Goal: Information Seeking & Learning: Check status

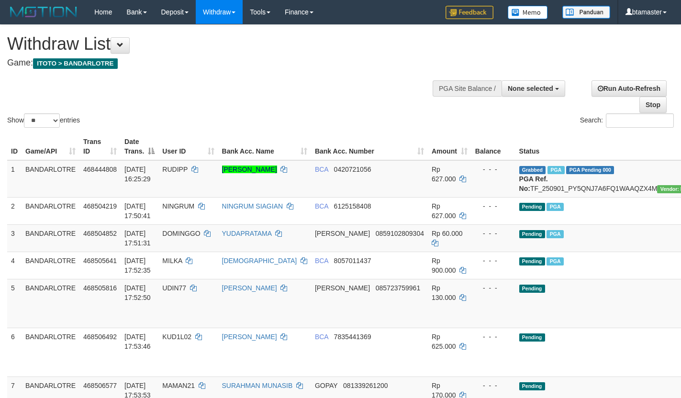
select select
select select "**"
click at [540, 83] on button "None selected" at bounding box center [534, 88] width 64 height 16
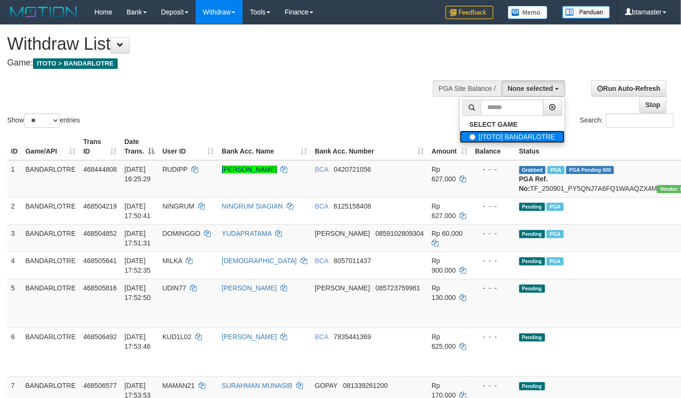
click at [516, 137] on label "[ITOTO] BANDARLOTRE" at bounding box center [512, 137] width 105 height 12
select select "****"
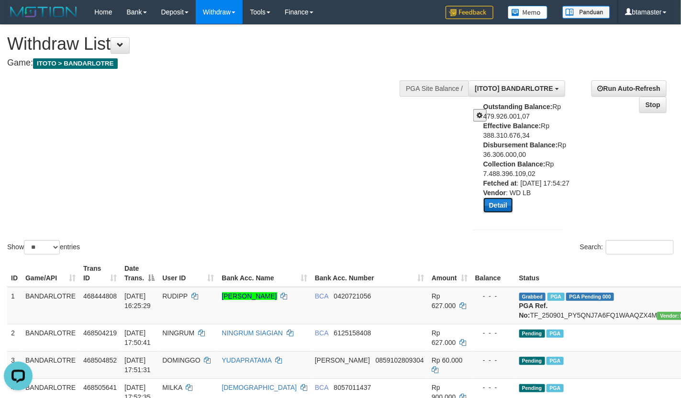
click at [501, 210] on button "Detail" at bounding box center [498, 205] width 30 height 15
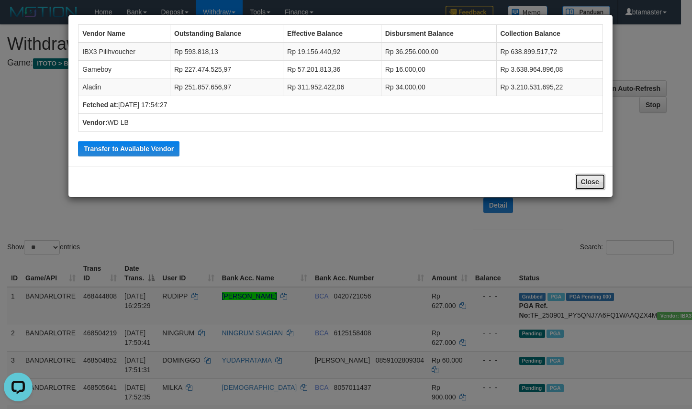
click at [596, 181] on button "Close" at bounding box center [590, 182] width 31 height 16
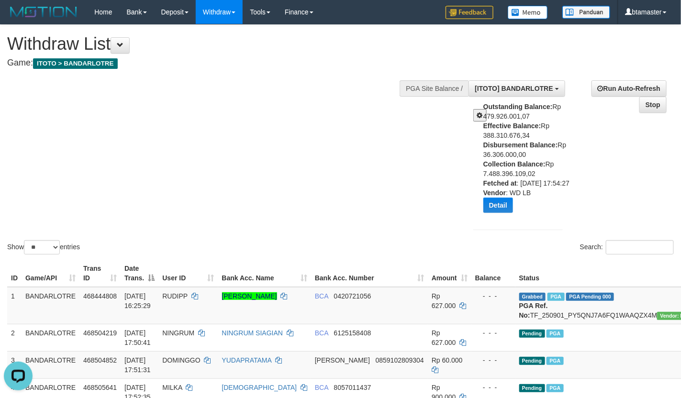
click at [521, 212] on div "Detail" at bounding box center [526, 205] width 87 height 15
click at [513, 212] on div "Detail" at bounding box center [526, 205] width 87 height 15
click at [508, 212] on button "Detail" at bounding box center [498, 205] width 30 height 15
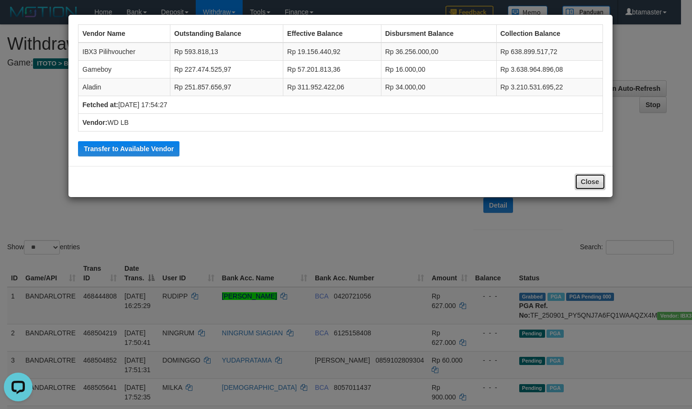
click at [593, 184] on button "Close" at bounding box center [590, 182] width 31 height 16
